Goal: Navigation & Orientation: Find specific page/section

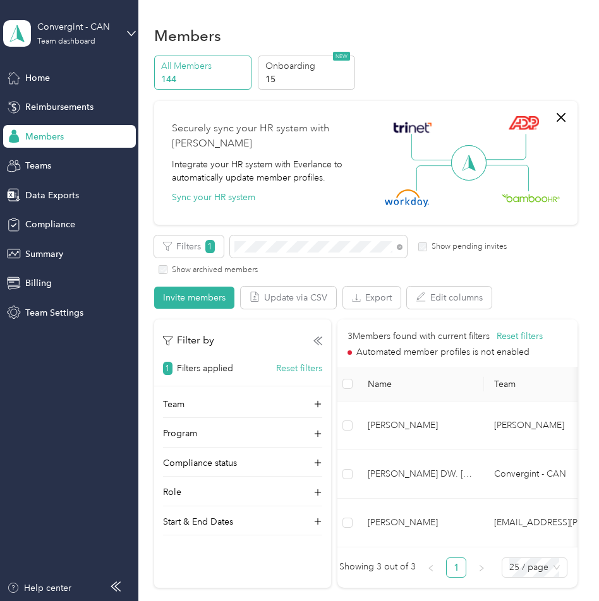
click at [480, 44] on div "Members" at bounding box center [365, 35] width 423 height 27
click at [33, 79] on span "Home" at bounding box center [37, 77] width 25 height 13
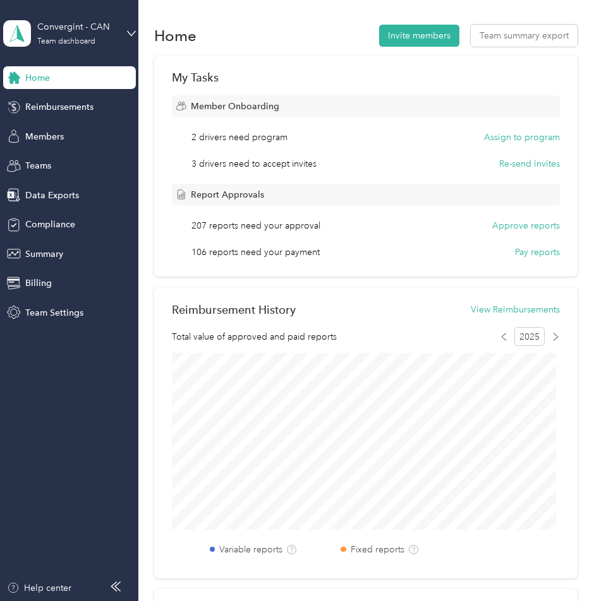
click at [226, 28] on div "Home Invite members Team summary export" at bounding box center [365, 35] width 423 height 27
click at [333, 25] on div "Home Invite members Team summary export" at bounding box center [365, 35] width 423 height 27
